Goal: Information Seeking & Learning: Learn about a topic

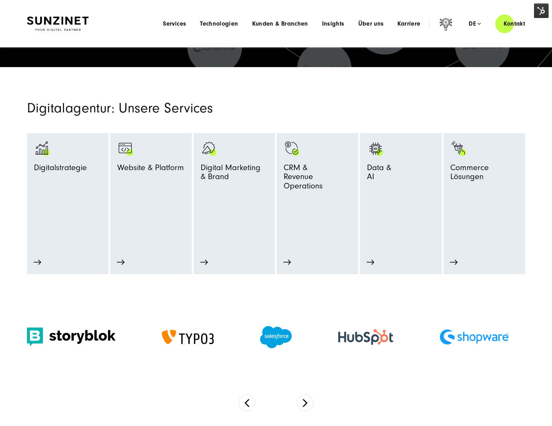
scroll to position [208, 0]
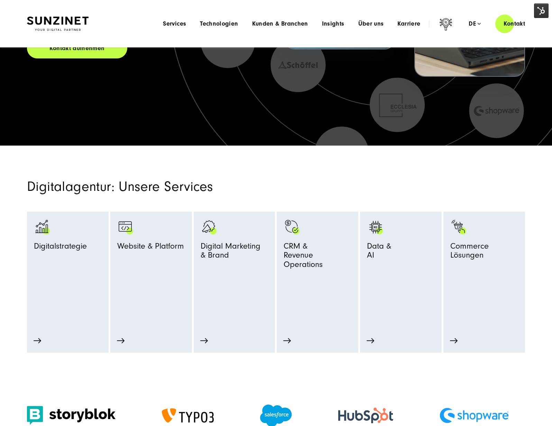
click at [58, 18] on img at bounding box center [58, 24] width 62 height 15
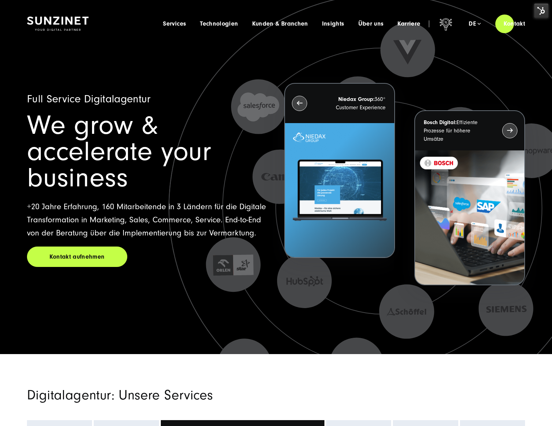
click at [331, 211] on img at bounding box center [339, 190] width 109 height 134
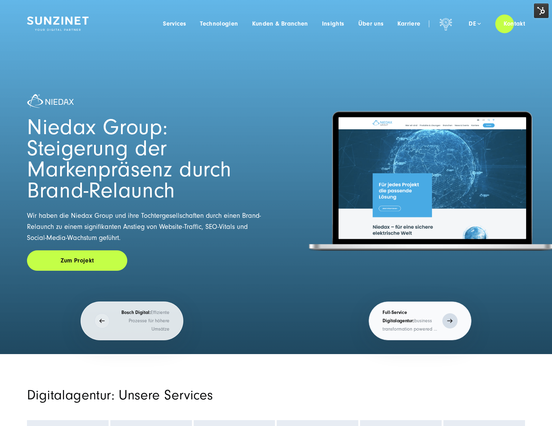
click at [387, 310] on strong "Full-Service Digitalagentur:" at bounding box center [398, 317] width 32 height 14
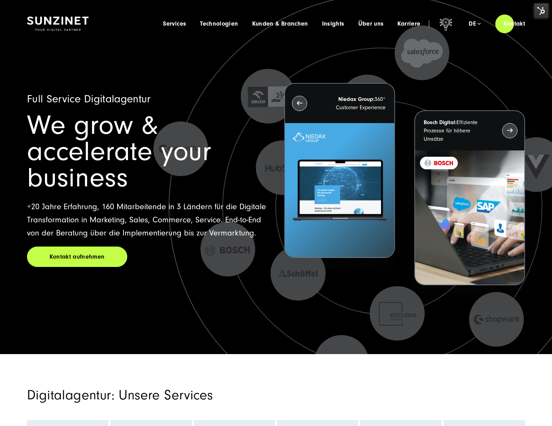
click at [223, 86] on div "Full Service Digitalagentur We grow & accelerate your business +20 Jahre Erfahr…" at bounding box center [276, 200] width 498 height 307
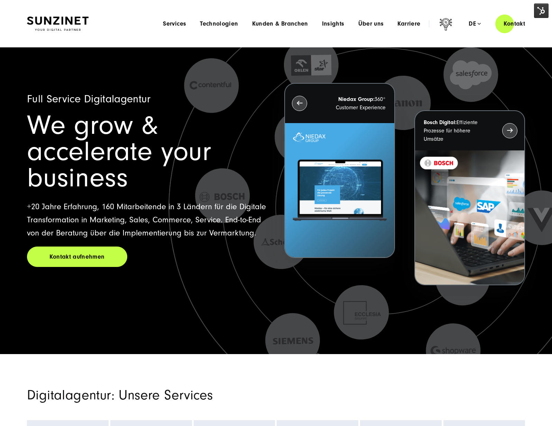
click at [227, 30] on div "Menu Services Menu Full Service Digitalagentur Wir lösen komplexe Herausforderu…" at bounding box center [344, 24] width 377 height 20
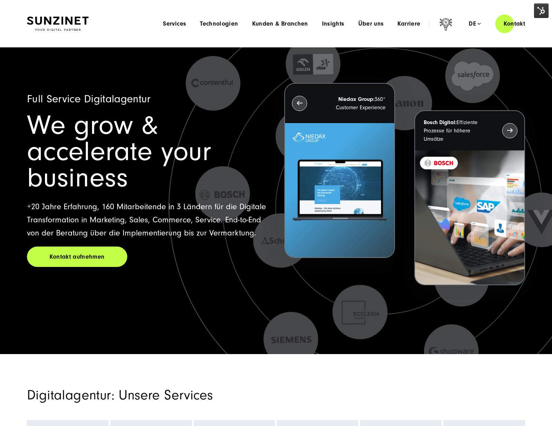
click at [227, 28] on div "Menu Services Menu Full Service Digitalagentur Wir lösen komplexe Herausforderu…" at bounding box center [344, 24] width 377 height 20
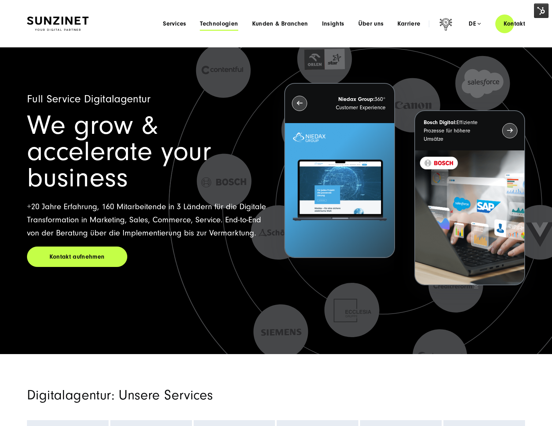
click at [211, 26] on span "Technologien" at bounding box center [219, 23] width 38 height 7
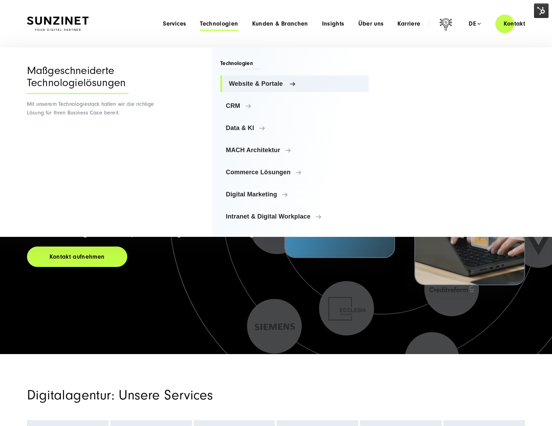
drag, startPoint x: 261, startPoint y: 83, endPoint x: 272, endPoint y: 84, distance: 10.8
click at [261, 82] on span "Website & Portale" at bounding box center [296, 83] width 134 height 7
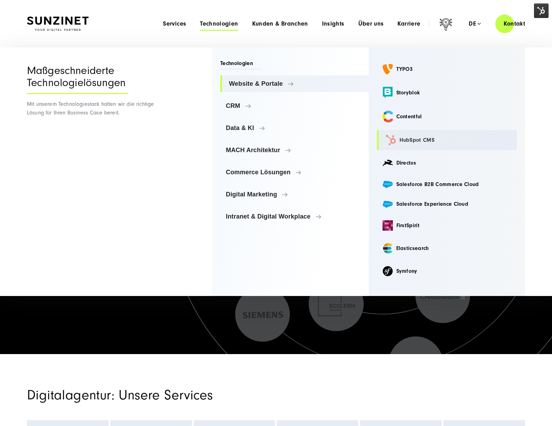
click at [406, 143] on link "HubSpot CMS" at bounding box center [447, 140] width 140 height 20
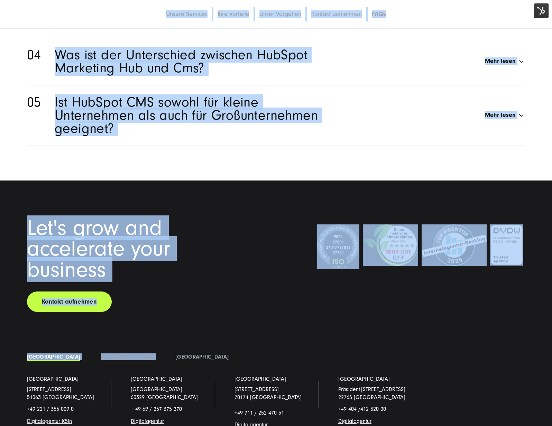
scroll to position [3124, 0]
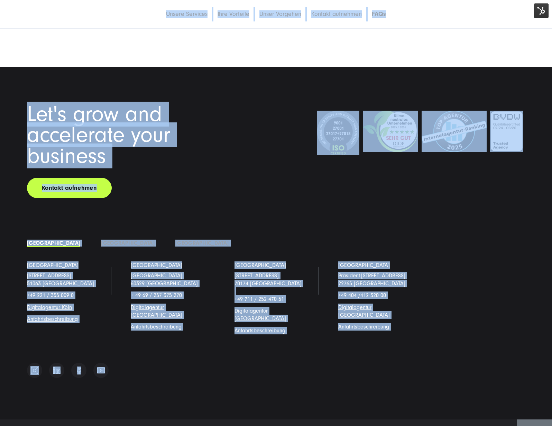
drag, startPoint x: 18, startPoint y: 5, endPoint x: 158, endPoint y: 393, distance: 412.6
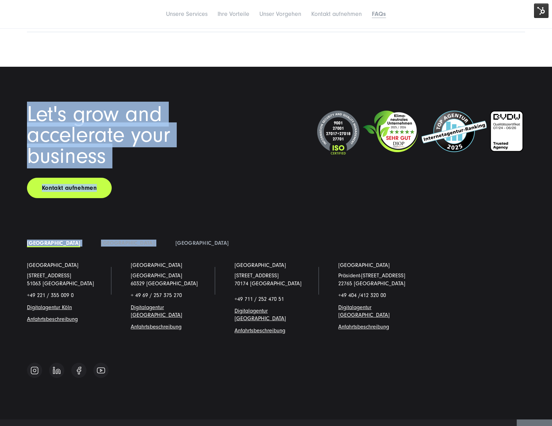
drag, startPoint x: 35, startPoint y: 89, endPoint x: 11, endPoint y: 21, distance: 72.6
click at [209, 197] on div "Let's grow and accelerate your business Kontakt aufnehmen Deutschland" at bounding box center [276, 225] width 552 height 317
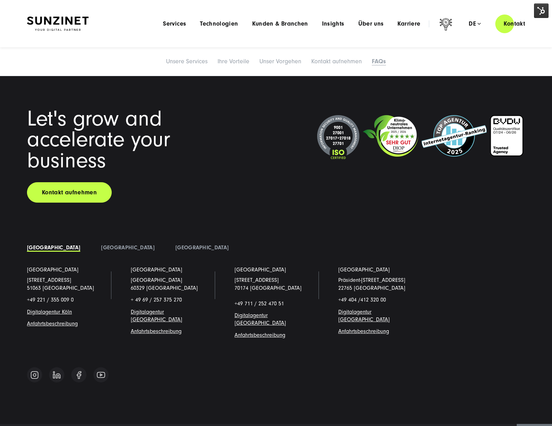
click at [98, 111] on span "Let's grow and accelerate your business" at bounding box center [98, 139] width 143 height 67
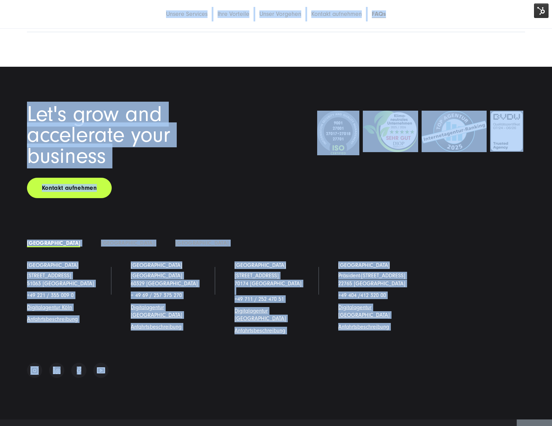
drag, startPoint x: 25, startPoint y: 10, endPoint x: 140, endPoint y: 413, distance: 419.2
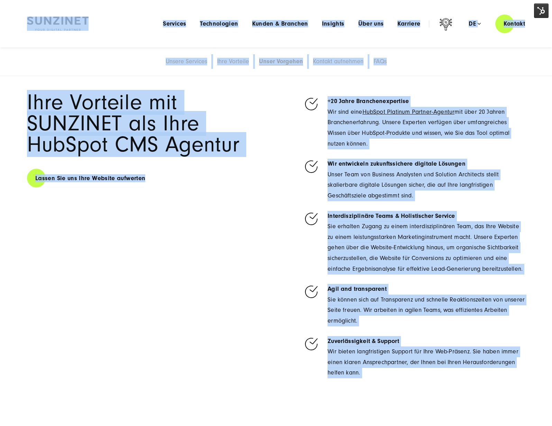
scroll to position [0, 0]
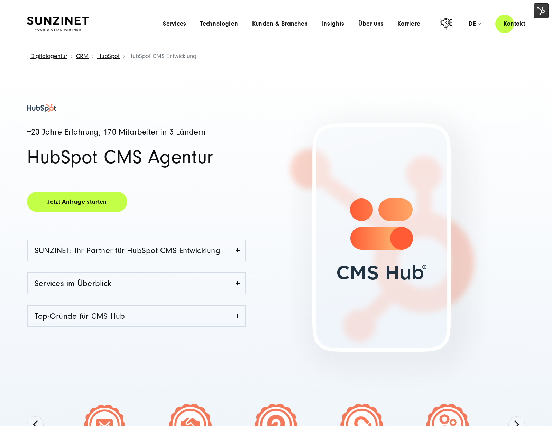
click at [215, 125] on div "+20 Jahre Erfahrung, 170 Mitarbeiter in 3 Ländern HubSpot CMS Agentur Jetzt Anf…" at bounding box center [151, 248] width 249 height 289
drag, startPoint x: 158, startPoint y: 67, endPoint x: 256, endPoint y: 25, distance: 106.8
click at [259, 32] on header "Smart Search AI Hier können Sie eine konkrete Frage zu unserer Agentur und unse…" at bounding box center [276, 23] width 552 height 47
click at [221, 20] on span "Technologien" at bounding box center [219, 23] width 38 height 7
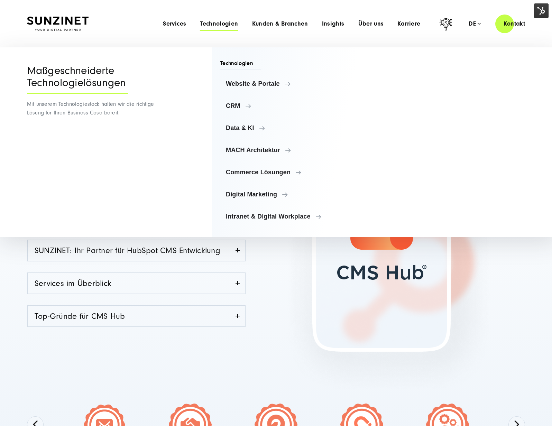
click at [242, 116] on ul "Website & Portale Website & Portale TYPO3 Storyblok Contentful CRM" at bounding box center [294, 149] width 148 height 149
click at [244, 126] on span "Data & KI" at bounding box center [296, 127] width 134 height 7
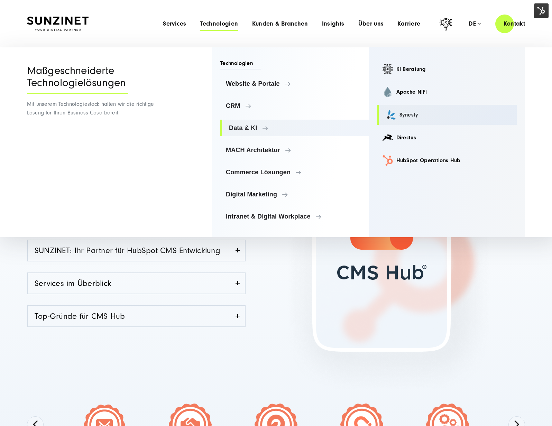
click at [415, 109] on link "Synesty" at bounding box center [447, 115] width 140 height 20
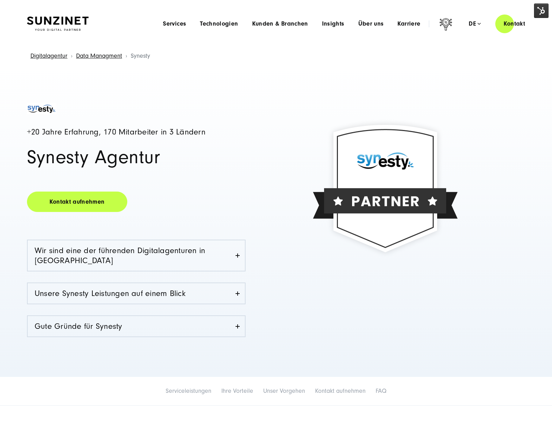
click at [56, 29] on img at bounding box center [58, 24] width 62 height 15
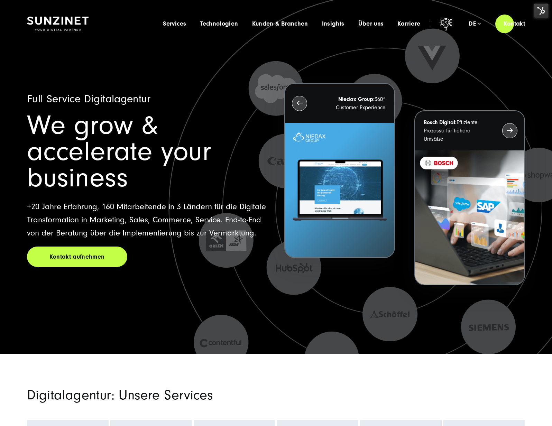
click at [35, 151] on h1 "We grow & accelerate your business" at bounding box center [147, 151] width 241 height 79
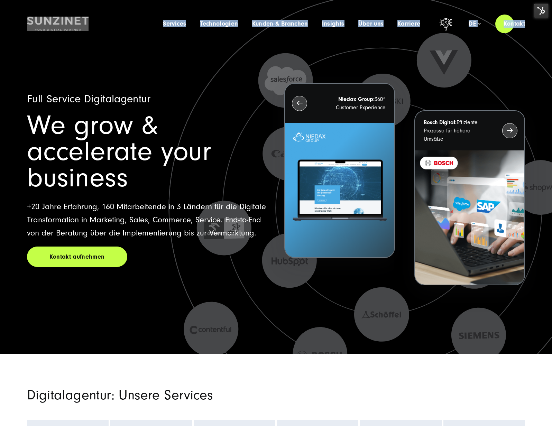
drag, startPoint x: 17, startPoint y: 16, endPoint x: 205, endPoint y: 172, distance: 245.0
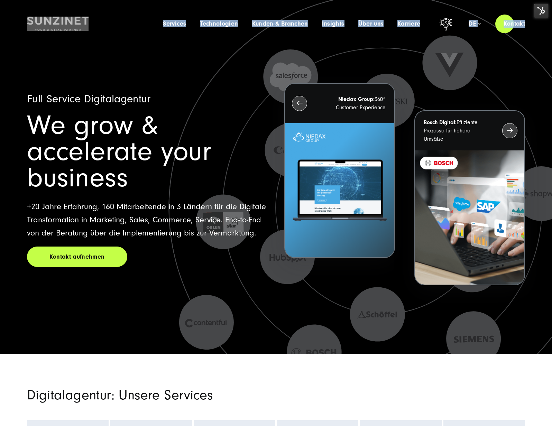
drag, startPoint x: 249, startPoint y: 207, endPoint x: 4, endPoint y: 68, distance: 281.1
click at [4, 68] on div "Full Service Digitalagentur We grow & accelerate your business +20 Jahre Erfahr…" at bounding box center [276, 177] width 552 height 354
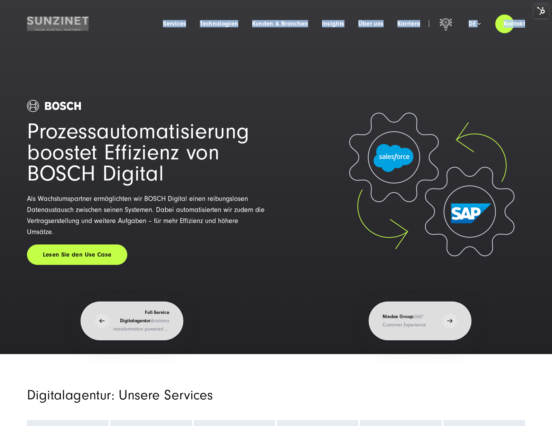
drag, startPoint x: 14, startPoint y: 73, endPoint x: 224, endPoint y: 202, distance: 246.4
click at [224, 202] on div "Prozessautomatisierung boostet Effizienz von BOSCH Digital Als Wachstumspartner…" at bounding box center [275, 200] width 525 height 307
click at [137, 300] on div "Prozessautomatisierung boostet Effizienz von BOSCH Digital Als Wachstumspartner…" at bounding box center [146, 200] width 239 height 307
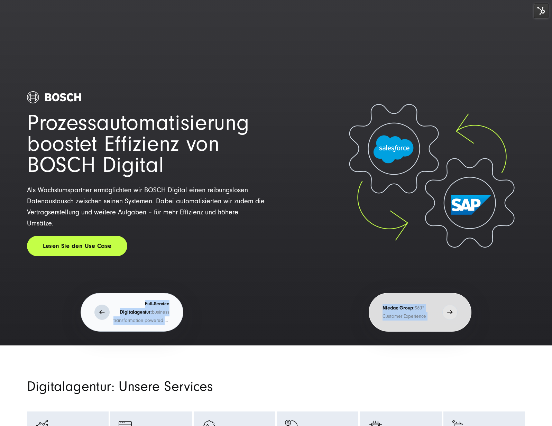
click at [146, 307] on p "Full-Service Digitalagentur: business transformation powered by digital innovat…" at bounding box center [141, 312] width 56 height 25
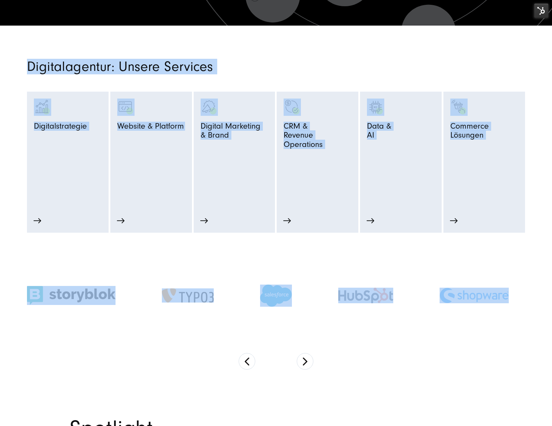
scroll to position [324, 0]
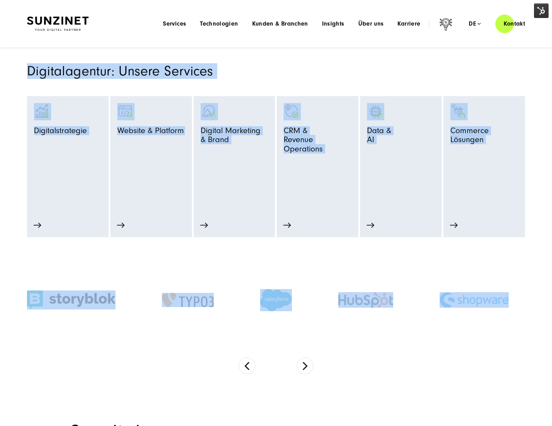
drag, startPoint x: 74, startPoint y: 270, endPoint x: 490, endPoint y: 339, distance: 421.5
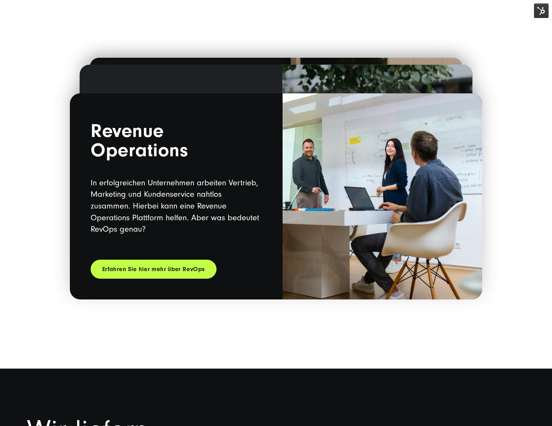
drag, startPoint x: 74, startPoint y: 183, endPoint x: 348, endPoint y: 353, distance: 323.3
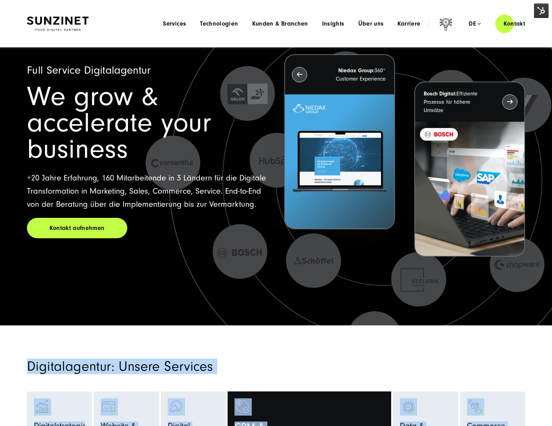
scroll to position [0, 0]
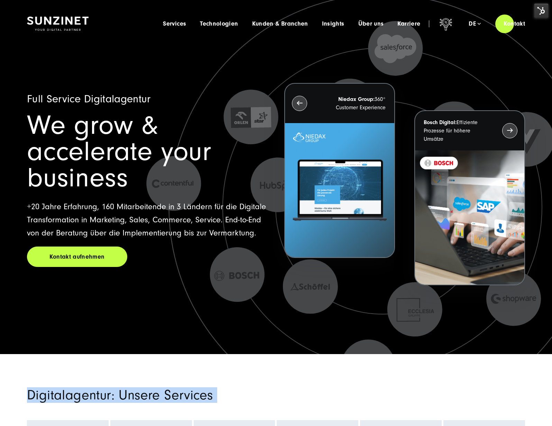
click at [253, 246] on div "Kontakt aufnehmen" at bounding box center [147, 256] width 241 height 20
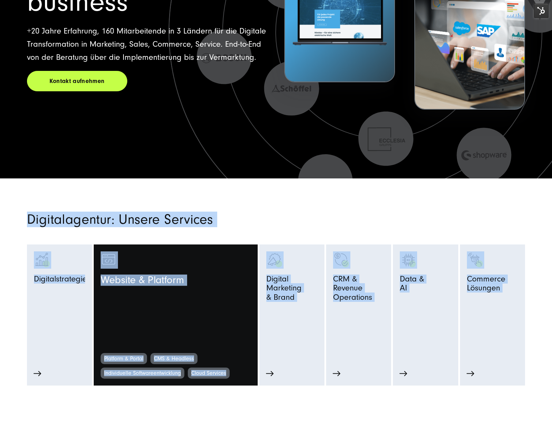
scroll to position [254, 0]
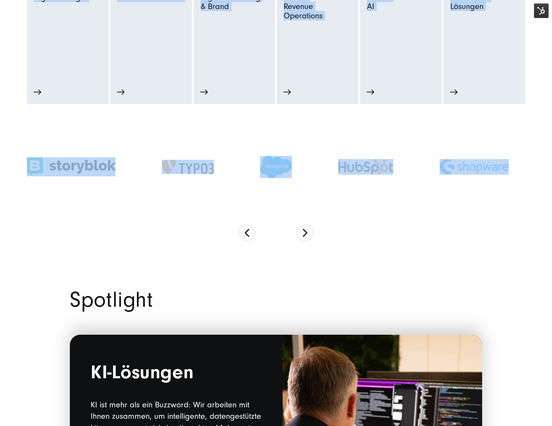
drag, startPoint x: 21, startPoint y: 128, endPoint x: 424, endPoint y: 249, distance: 420.6
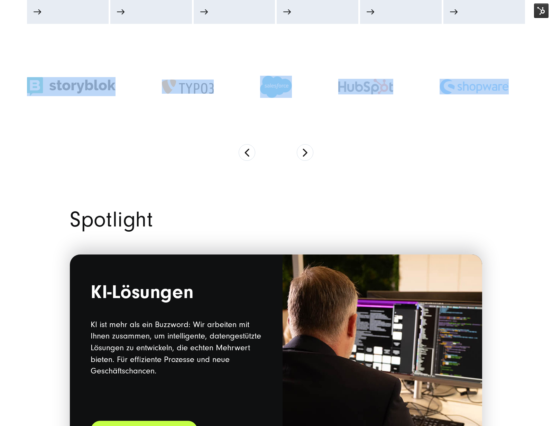
scroll to position [616, 0]
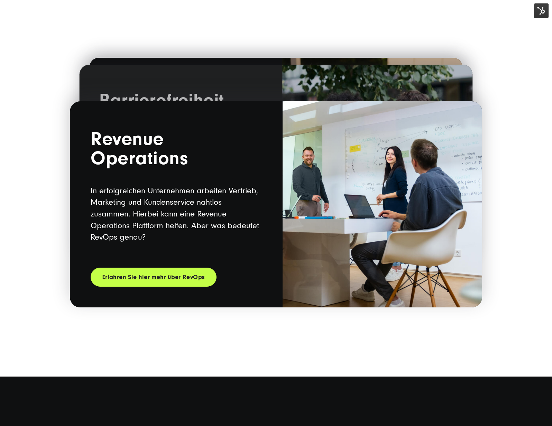
drag, startPoint x: 76, startPoint y: 140, endPoint x: 332, endPoint y: 252, distance: 279.7
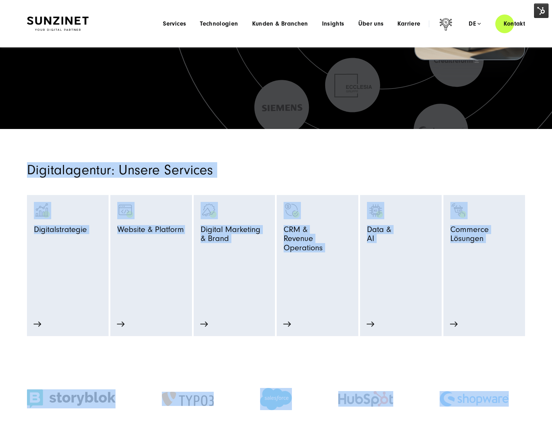
scroll to position [0, 0]
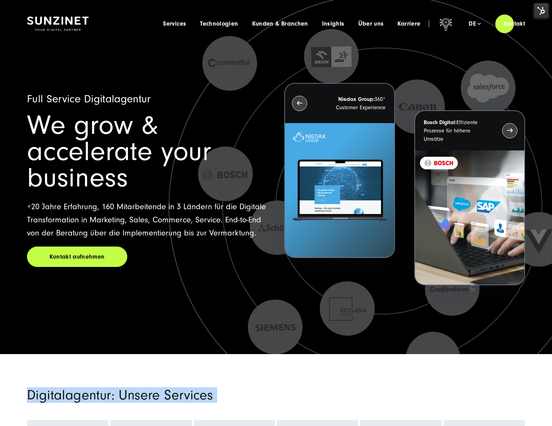
click at [115, 93] on span "Full Service Digitalagentur" at bounding box center [89, 99] width 124 height 12
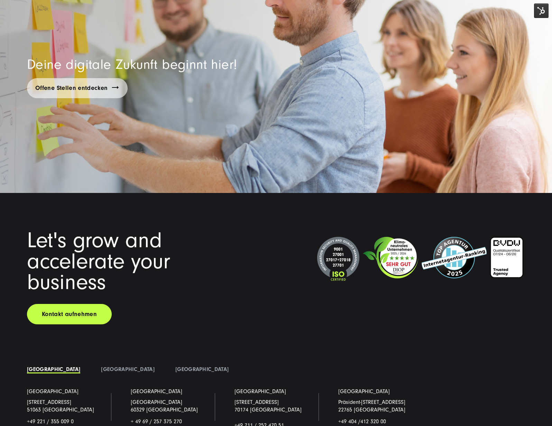
scroll to position [5255, 0]
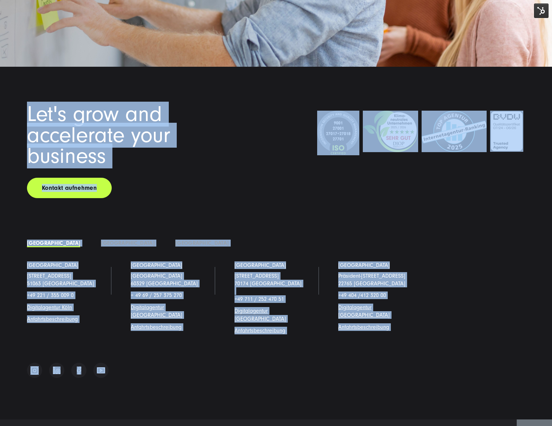
drag, startPoint x: 15, startPoint y: 8, endPoint x: 160, endPoint y: 367, distance: 387.5
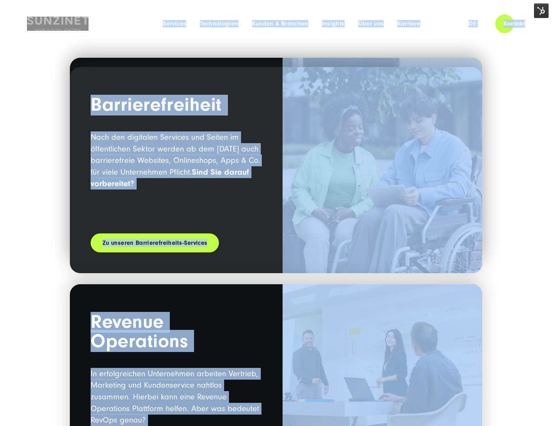
scroll to position [0, 0]
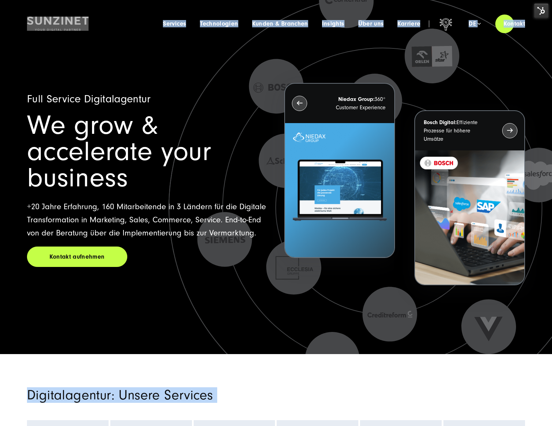
click at [207, 119] on h1 "We grow & accelerate your business" at bounding box center [147, 151] width 241 height 79
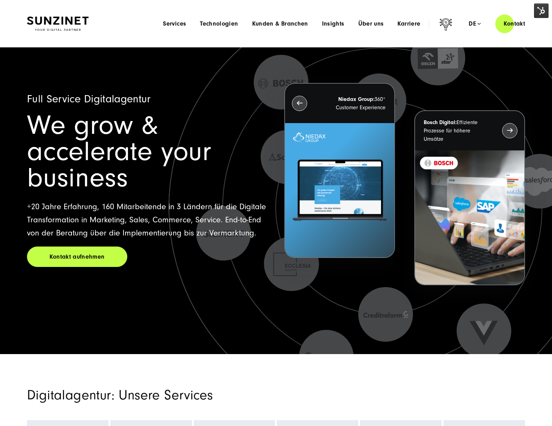
click at [123, 23] on div "Smart Search AI Hier können Sie eine konkrete Frage zu unserer Agentur und unse…" at bounding box center [276, 24] width 498 height 20
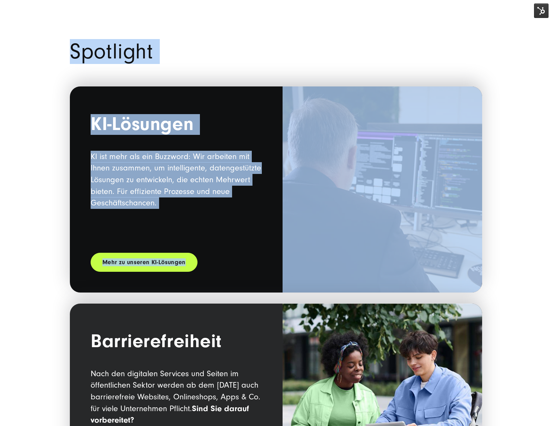
drag, startPoint x: 9, startPoint y: 8, endPoint x: 429, endPoint y: 303, distance: 513.6
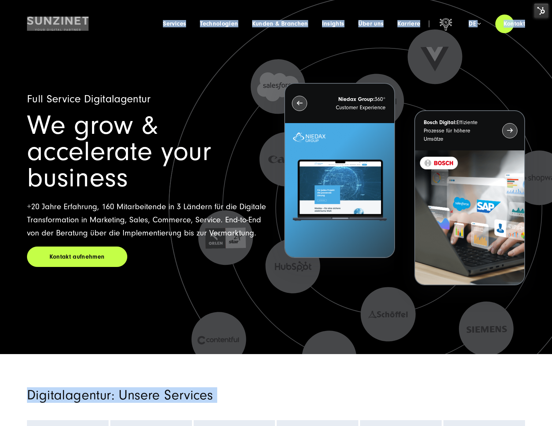
click at [105, 337] on icon at bounding box center [383, 219] width 691 height 691
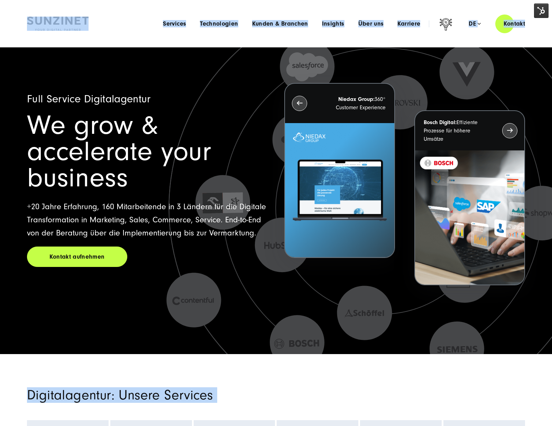
drag, startPoint x: 68, startPoint y: 127, endPoint x: 27, endPoint y: 34, distance: 101.9
click at [65, 119] on h1 "We grow & accelerate your business" at bounding box center [147, 151] width 241 height 79
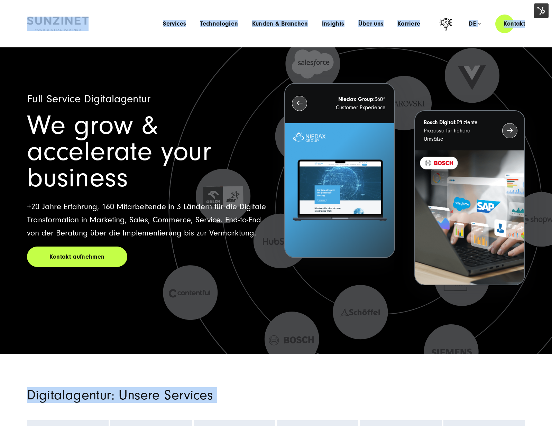
click at [22, 13] on header "Smart Search AI Hier können Sie eine konkrete Frage zu unserer Agentur und unse…" at bounding box center [276, 23] width 552 height 47
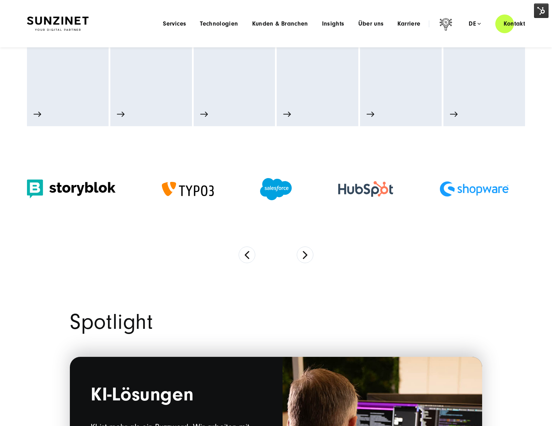
scroll to position [430, 0]
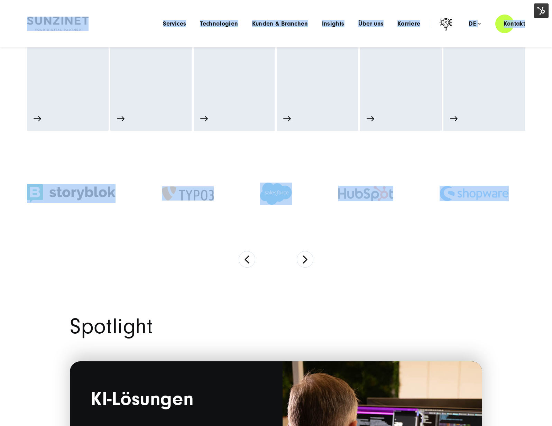
drag, startPoint x: 15, startPoint y: 9, endPoint x: 440, endPoint y: 254, distance: 491.5
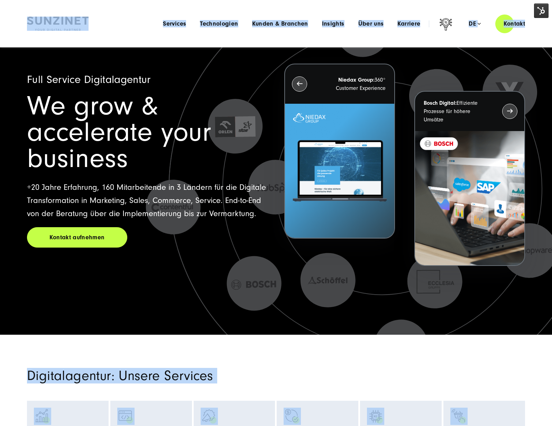
scroll to position [0, 0]
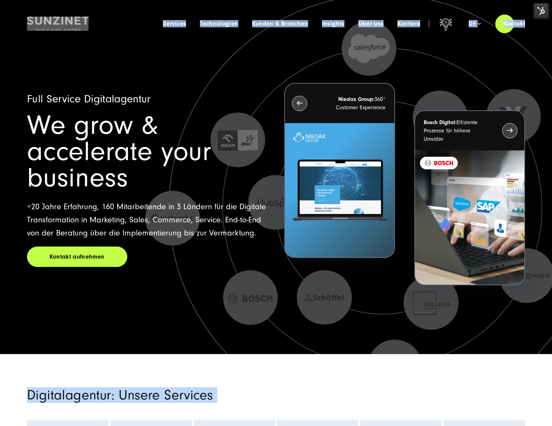
drag, startPoint x: 267, startPoint y: 293, endPoint x: -28, endPoint y: -35, distance: 441.1
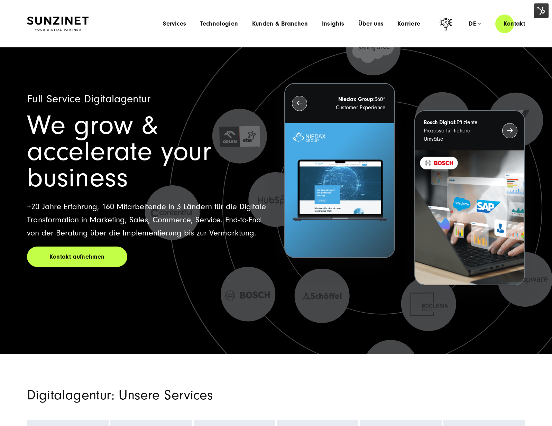
click at [16, 30] on div "Smart Search AI Hier können Sie eine konkrete Frage zu unserer Agentur und unse…" at bounding box center [275, 24] width 525 height 20
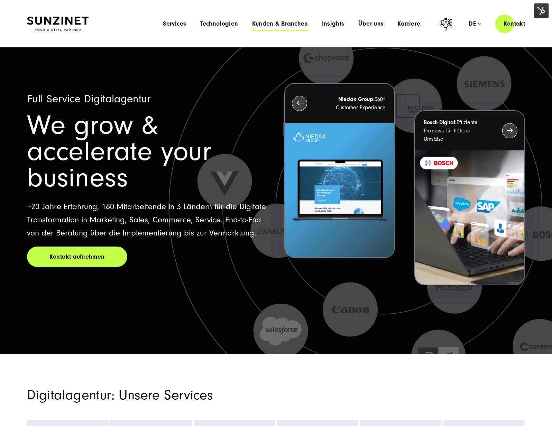
click at [265, 26] on span "Kunden & Branchen" at bounding box center [280, 23] width 56 height 7
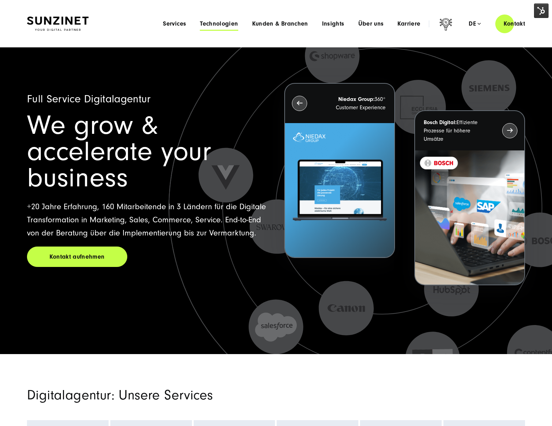
click at [216, 24] on span "Technologien" at bounding box center [219, 23] width 38 height 7
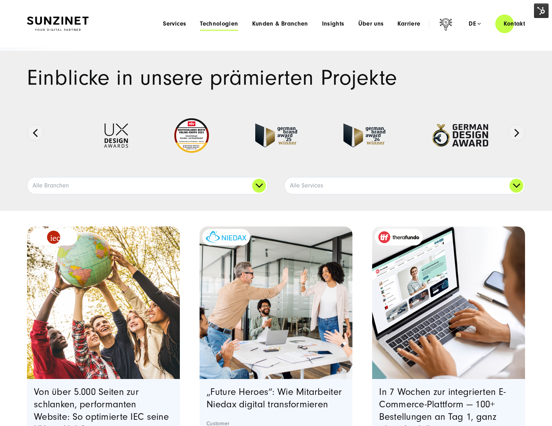
click at [211, 21] on span "Technologien" at bounding box center [219, 23] width 38 height 7
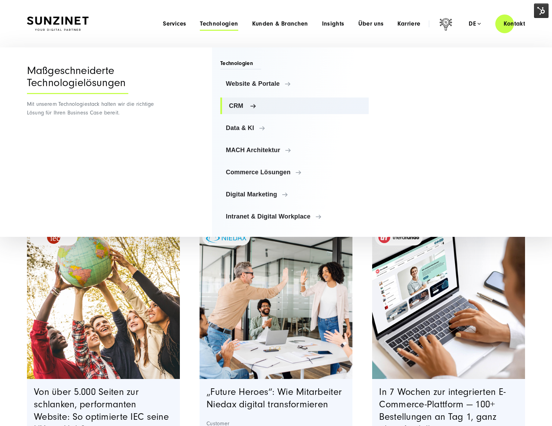
click at [242, 109] on link "CRM" at bounding box center [294, 105] width 148 height 17
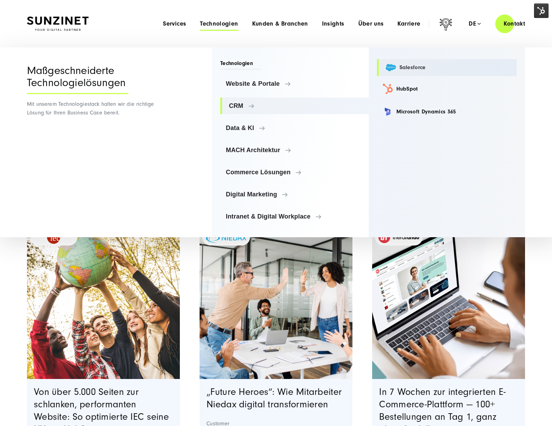
click at [384, 68] on link "Salesforce" at bounding box center [447, 67] width 140 height 17
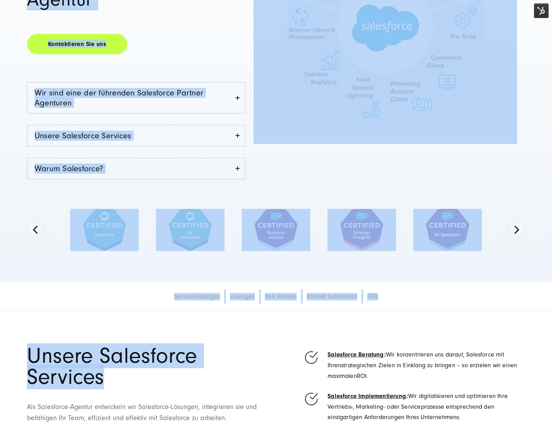
scroll to position [226, 0]
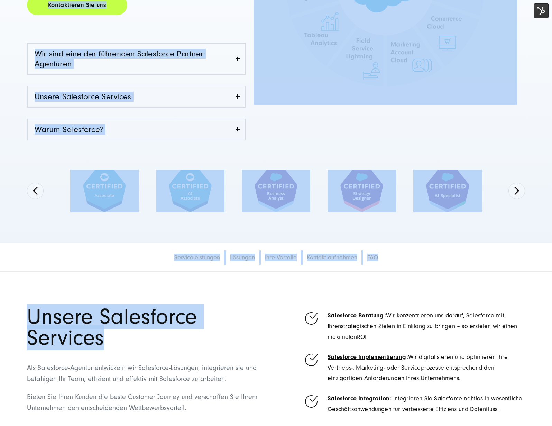
drag, startPoint x: 49, startPoint y: 48, endPoint x: 221, endPoint y: 342, distance: 340.3
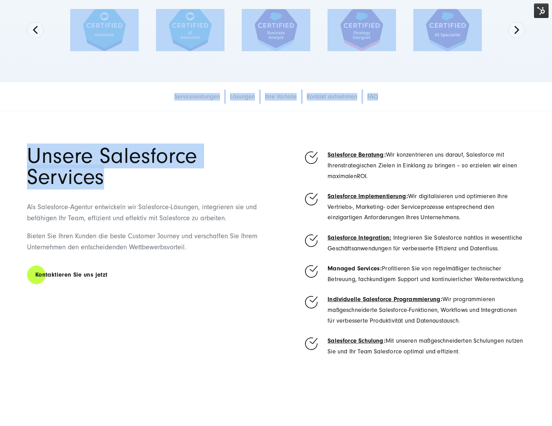
scroll to position [391, 0]
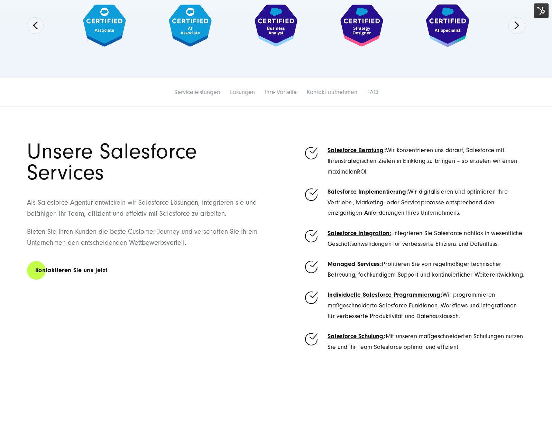
drag, startPoint x: 218, startPoint y: 328, endPoint x: 208, endPoint y: 305, distance: 25.2
click at [218, 328] on div "Unsere Salesforce Services Als Salesforce-Agentur entwickeln wir Salesforce-Lös…" at bounding box center [149, 260] width 244 height 239
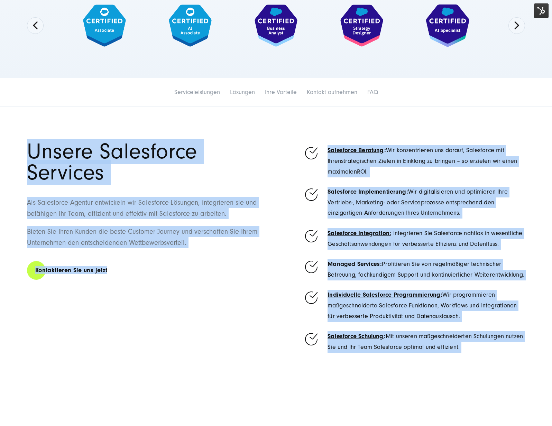
drag, startPoint x: 38, startPoint y: 124, endPoint x: 447, endPoint y: 355, distance: 469.5
click at [447, 355] on section "Unsere Salesforce Services Als Salesforce-Agentur entwickeln wir Salesforce-Lös…" at bounding box center [276, 256] width 552 height 301
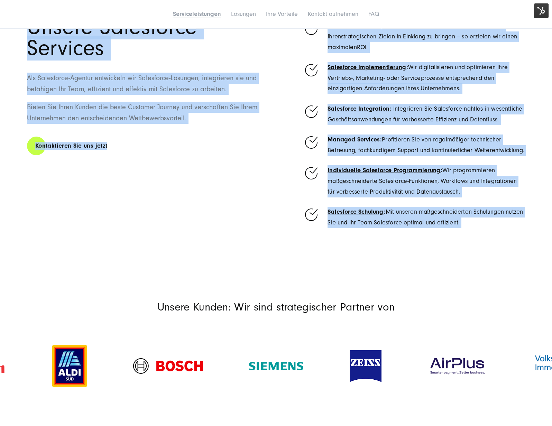
scroll to position [594, 0]
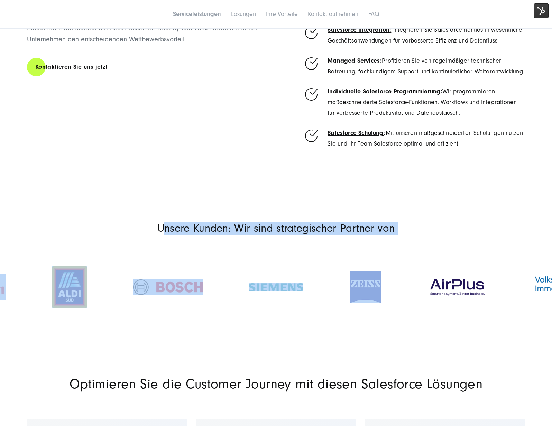
drag, startPoint x: 161, startPoint y: 226, endPoint x: 385, endPoint y: 271, distance: 228.5
click at [401, 279] on section "Unsere Kunden: Wir sind strategischer Partner von" at bounding box center [276, 277] width 552 height 146
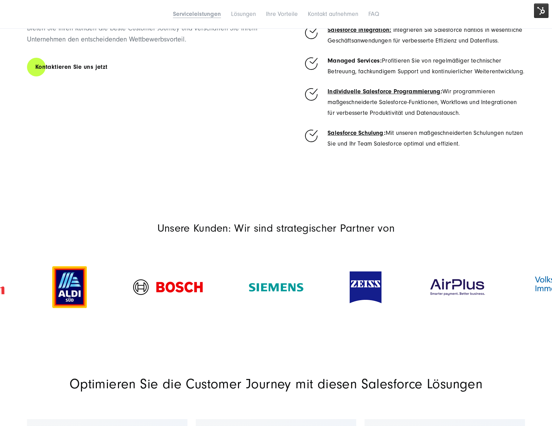
click at [155, 198] on section "Unsere Salesforce Services Als Salesforce-Agentur entwickeln wir Salesforce-Lös…" at bounding box center [276, 53] width 552 height 301
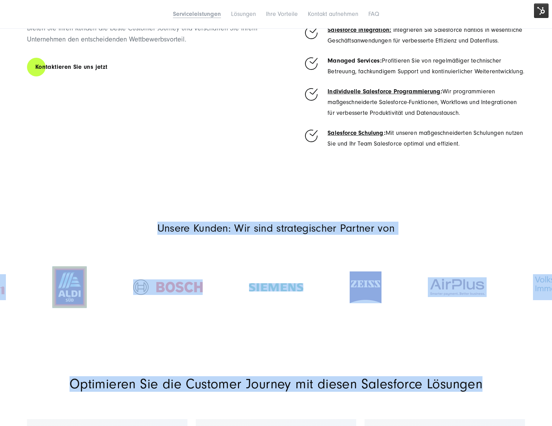
drag, startPoint x: 290, startPoint y: 243, endPoint x: 480, endPoint y: 383, distance: 235.6
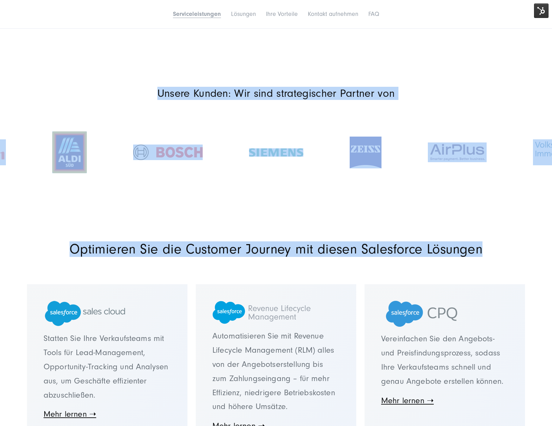
scroll to position [808, 0]
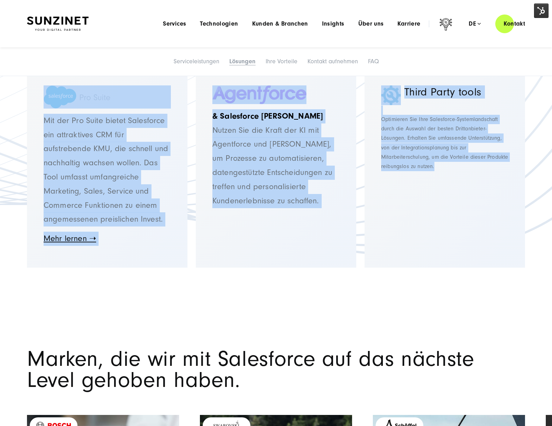
drag, startPoint x: 18, startPoint y: 212, endPoint x: 458, endPoint y: 288, distance: 446.9
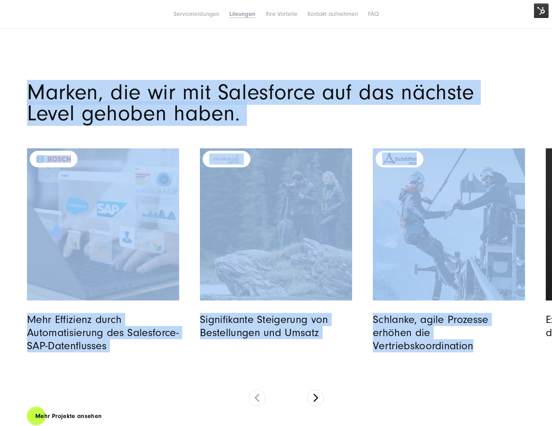
scroll to position [1855, 0]
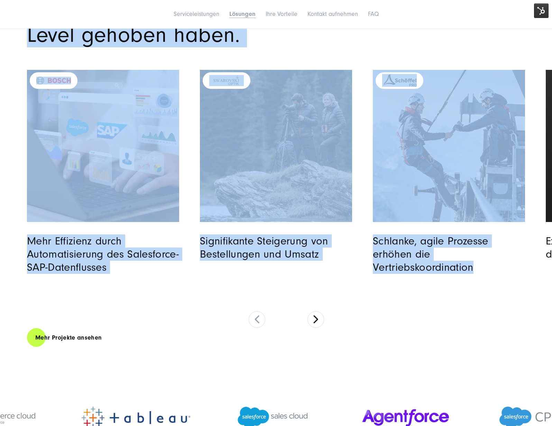
drag, startPoint x: 46, startPoint y: 168, endPoint x: 494, endPoint y: 347, distance: 482.0
click at [494, 347] on section "Marken, die wir mit Salesforce auf das nächste Level gehoben haben. Mehr Effizi…" at bounding box center [276, 175] width 552 height 414
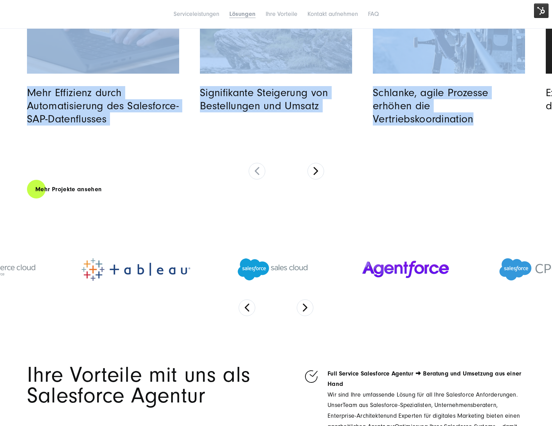
scroll to position [2042, 0]
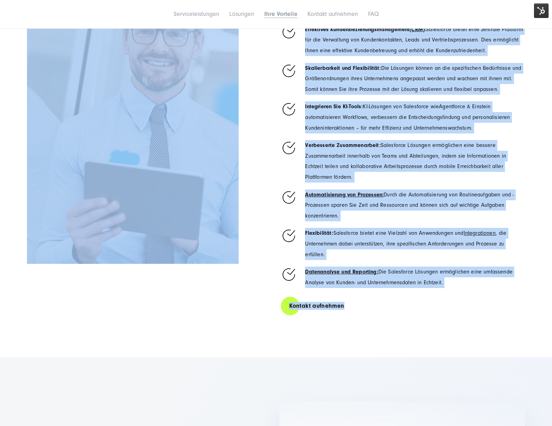
drag, startPoint x: 95, startPoint y: 190, endPoint x: 404, endPoint y: 330, distance: 338.9
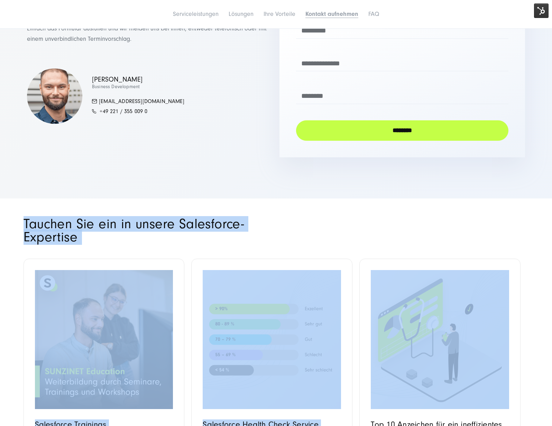
scroll to position [3398, 0]
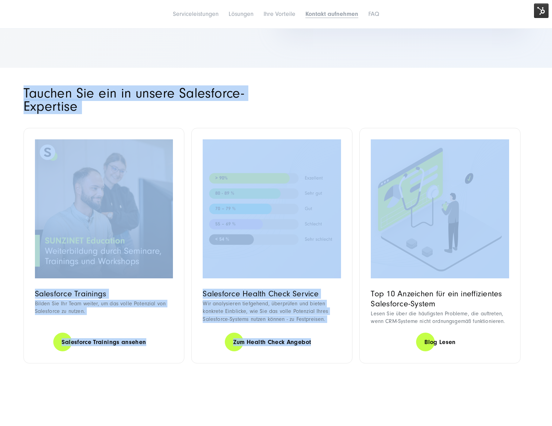
drag, startPoint x: 17, startPoint y: 195, endPoint x: 515, endPoint y: 354, distance: 522.9
click at [515, 354] on section "Tauchen Sie ein in unsere Salesforce-Expertise Salesforce Trainings Bilden Sie …" at bounding box center [276, 225] width 552 height 315
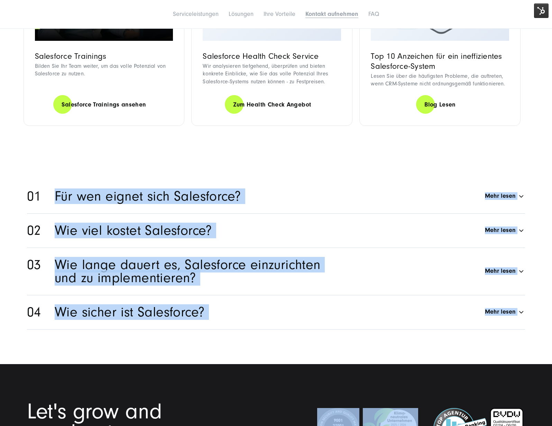
scroll to position [3922, 0]
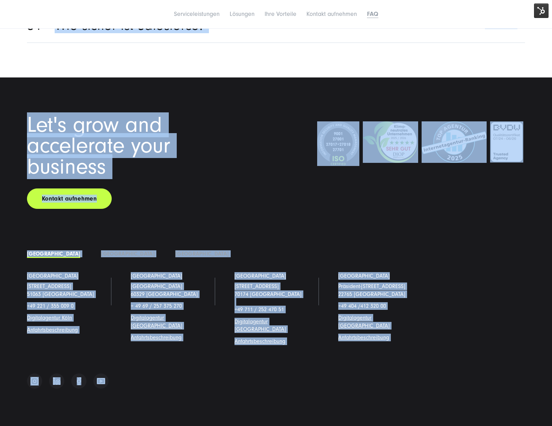
drag, startPoint x: 38, startPoint y: 214, endPoint x: 148, endPoint y: 429, distance: 241.3
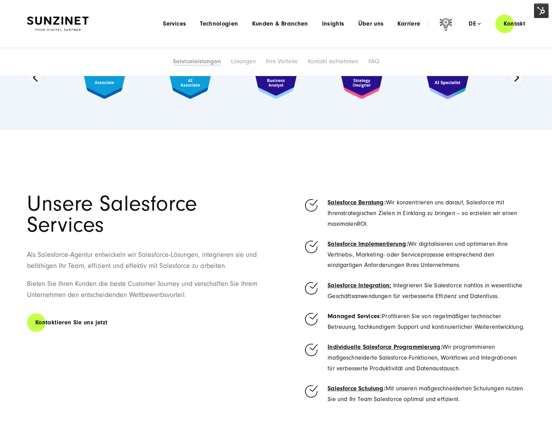
scroll to position [0, 0]
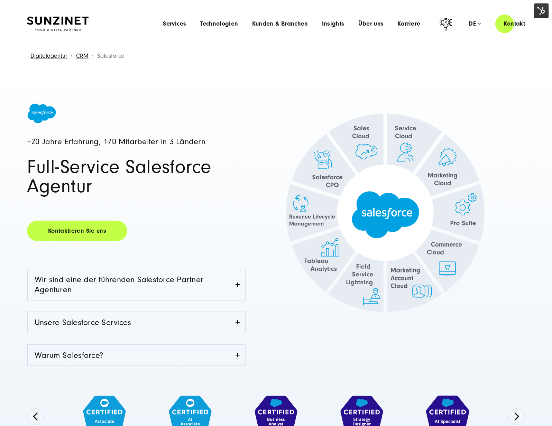
click at [112, 123] on div "+20 Jahre Erfahrung, 170 Mitarbeiter in 3 Ländern Full-Service Salesforce Agent…" at bounding box center [151, 244] width 249 height 282
click at [107, 93] on div "+20 Jahre Erfahrung, 170 Mitarbeiter in 3 Ländern Full-Service Salesforce Agent…" at bounding box center [276, 267] width 552 height 404
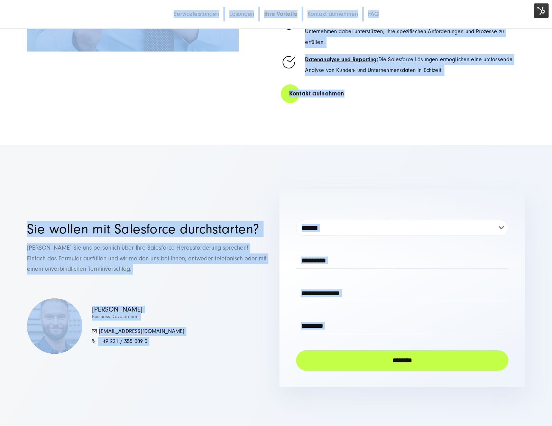
scroll to position [3922, 0]
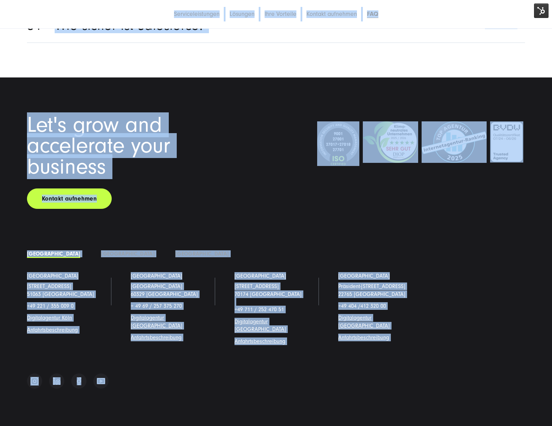
drag, startPoint x: 30, startPoint y: 29, endPoint x: 162, endPoint y: 411, distance: 403.6
click at [223, 372] on footer "Let's grow and accelerate your business Kontakt aufnehmen Deutschland [GEOGRAPH…" at bounding box center [276, 271] width 552 height 388
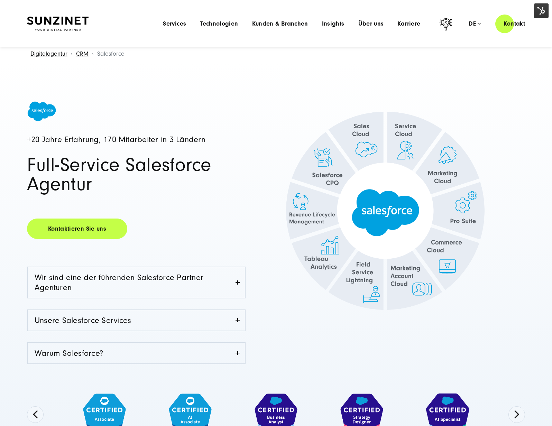
scroll to position [0, 0]
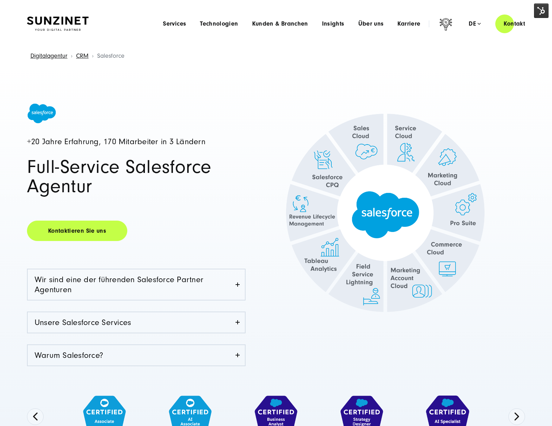
click at [120, 95] on div "+20 Jahre Erfahrung, 170 Mitarbeiter in 3 Ländern Full-Service Salesforce Agent…" at bounding box center [276, 267] width 552 height 404
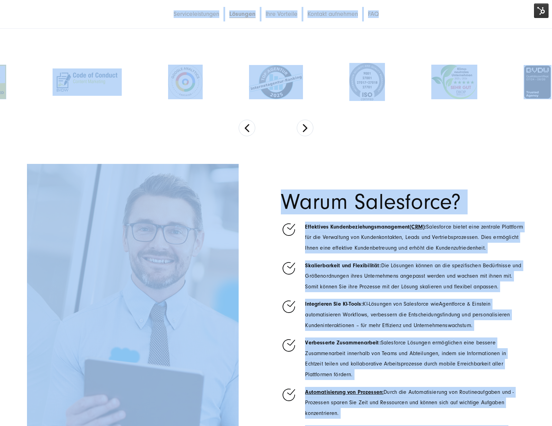
scroll to position [3922, 0]
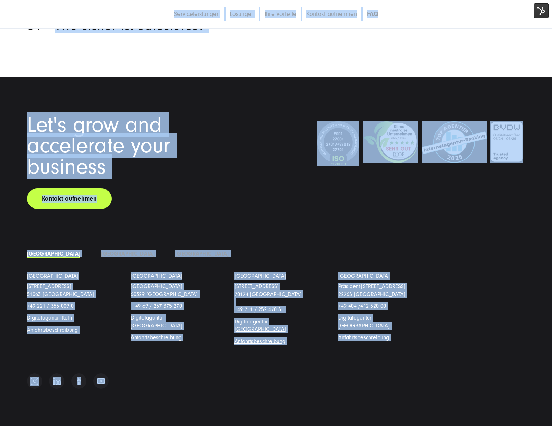
drag, startPoint x: 20, startPoint y: 18, endPoint x: 130, endPoint y: 413, distance: 410.9
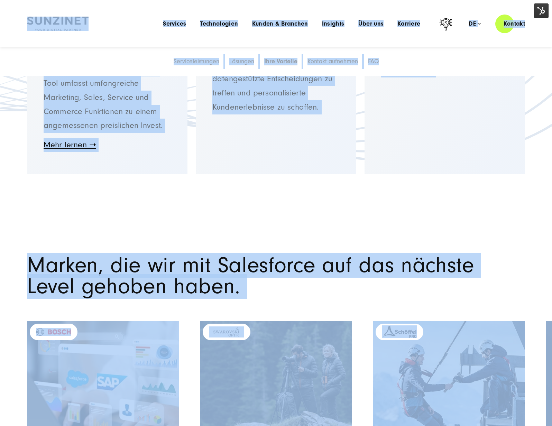
scroll to position [0, 0]
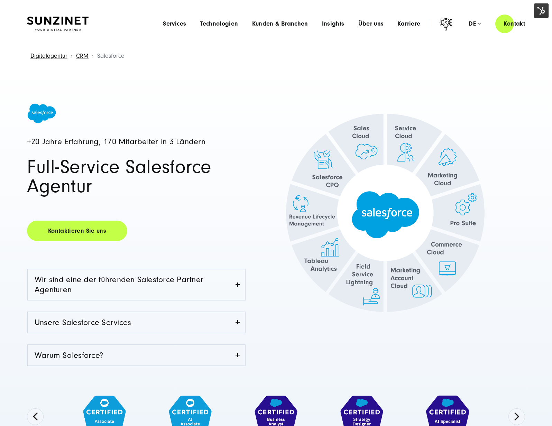
click at [217, 203] on div "+20 Jahre Erfahrung, 170 Mitarbeiter in 3 Ländern Full-Service Salesforce Agent…" at bounding box center [151, 244] width 249 height 282
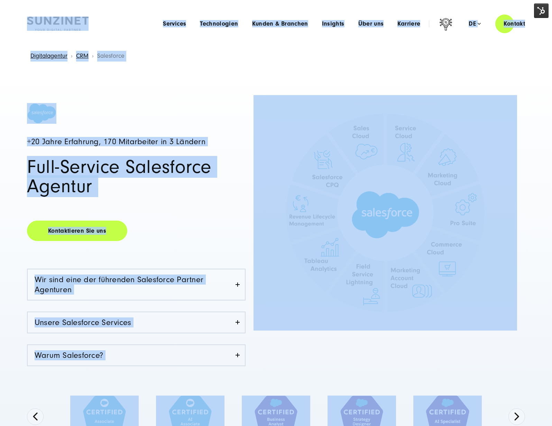
drag, startPoint x: 10, startPoint y: 6, endPoint x: 460, endPoint y: 417, distance: 610.0
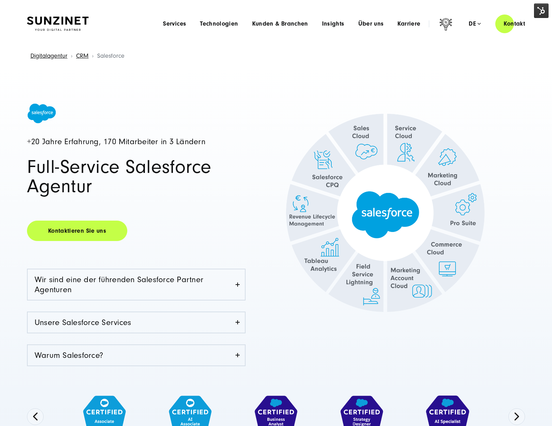
click at [220, 106] on span at bounding box center [136, 113] width 218 height 21
click at [44, 22] on img at bounding box center [58, 24] width 62 height 15
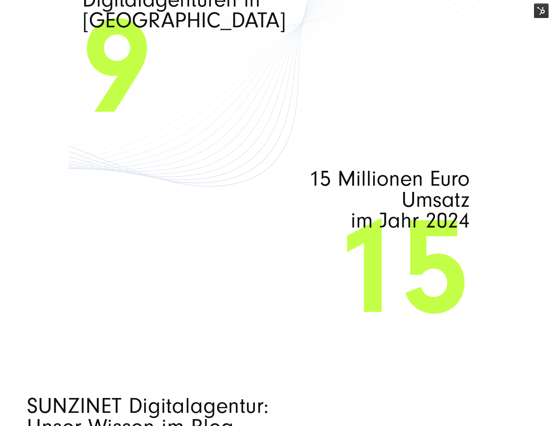
scroll to position [5255, 0]
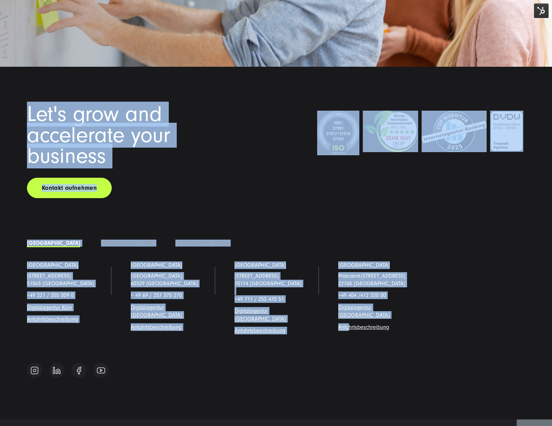
drag, startPoint x: 18, startPoint y: 24, endPoint x: 346, endPoint y: 289, distance: 422.5
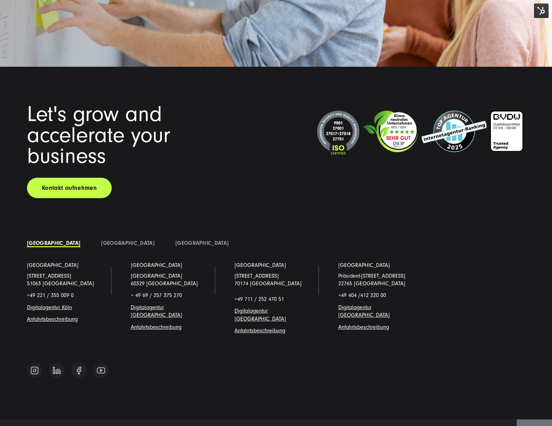
drag, startPoint x: 501, startPoint y: 406, endPoint x: 130, endPoint y: 396, distance: 371.4
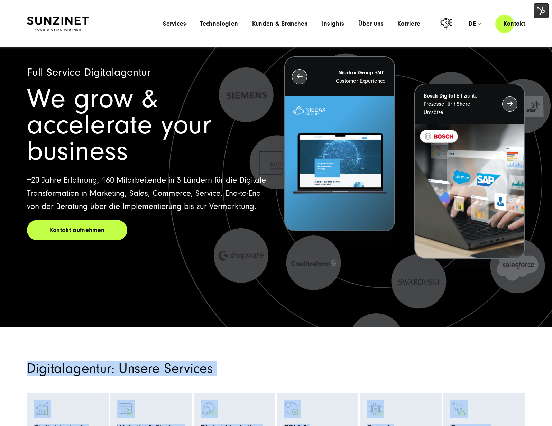
scroll to position [0, 0]
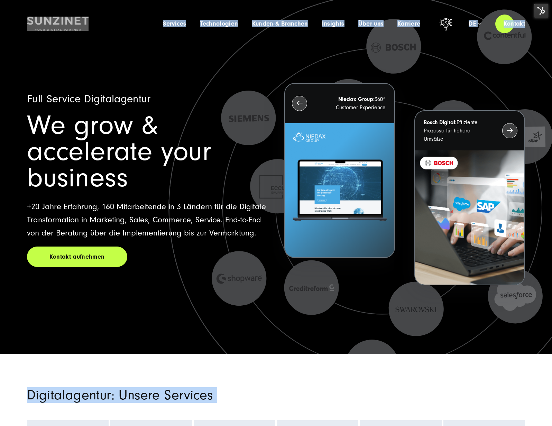
drag, startPoint x: 133, startPoint y: 406, endPoint x: 27, endPoint y: -3, distance: 423.1
